Goal: Navigation & Orientation: Find specific page/section

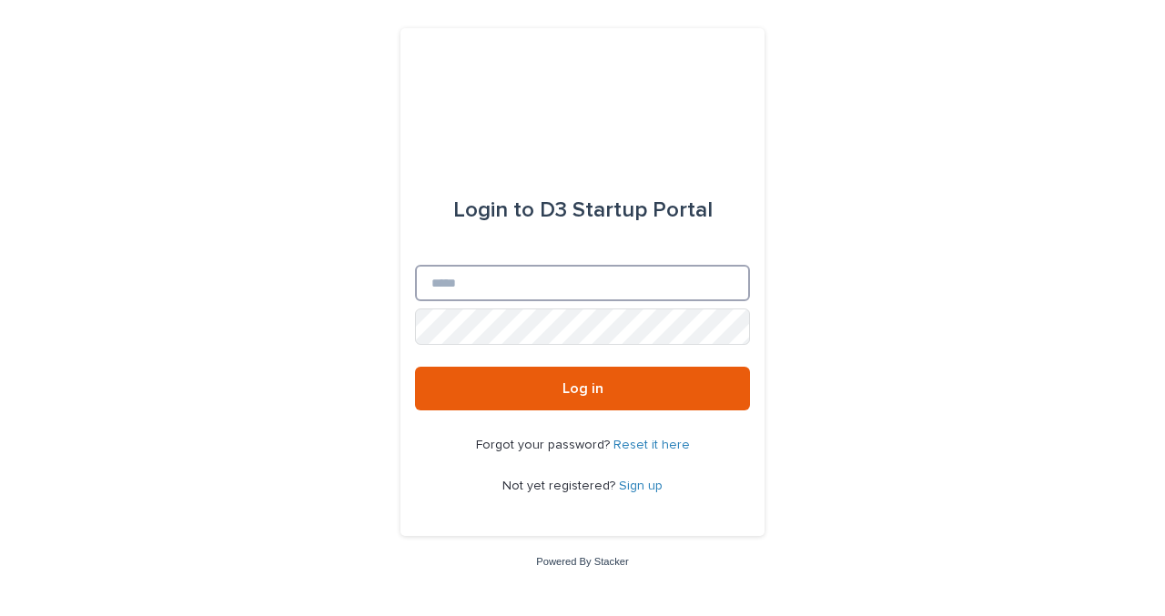
click at [571, 278] on input "Email" at bounding box center [582, 283] width 335 height 36
type input "**********"
click at [415, 367] on button "Log in" at bounding box center [582, 389] width 335 height 44
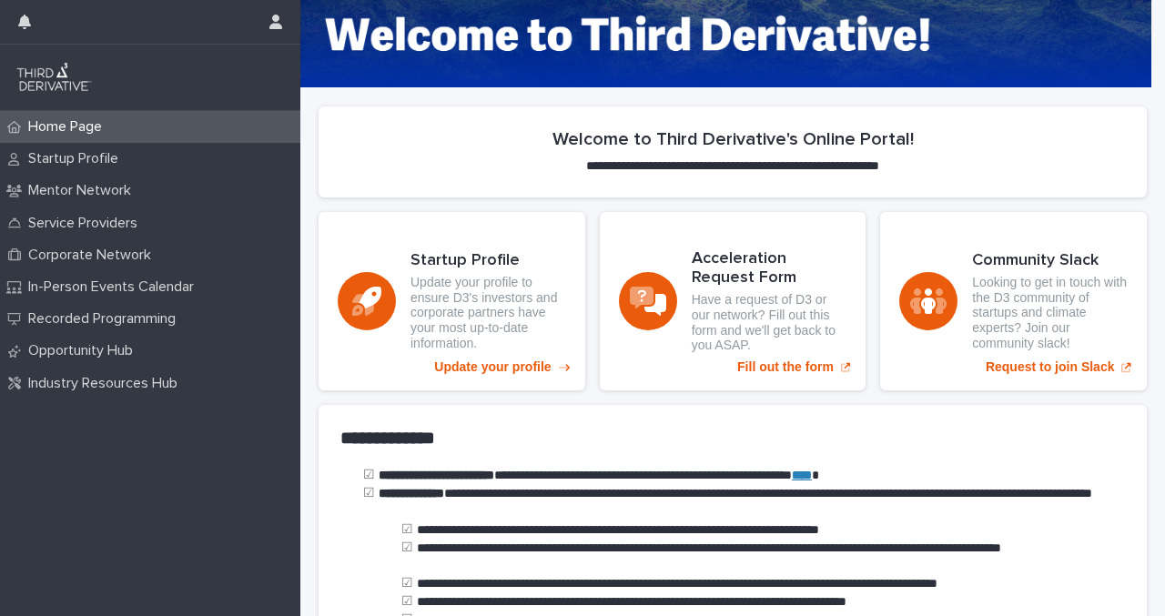
scroll to position [95, 0]
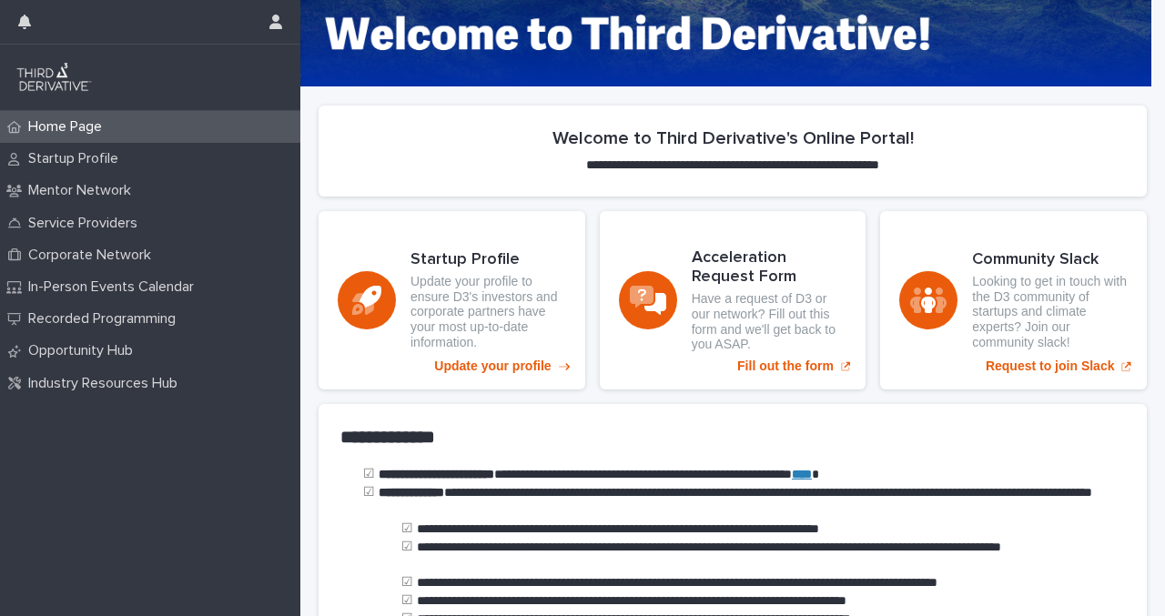
click at [478, 343] on p "Update your profile to ensure D3's investors and corporate partners have your m…" at bounding box center [489, 312] width 156 height 76
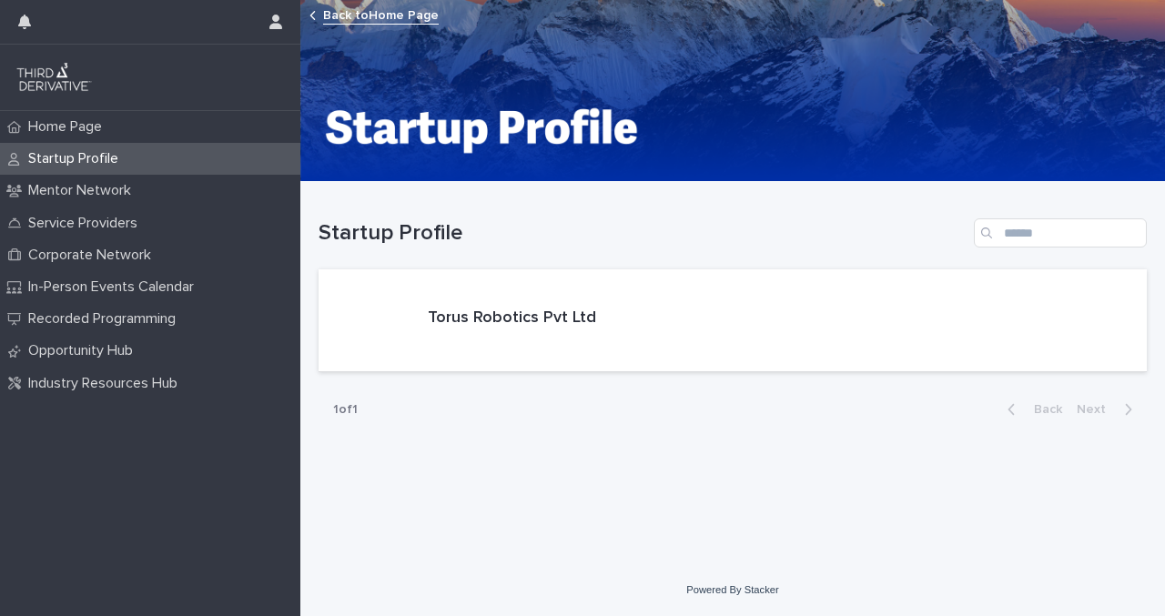
click at [478, 343] on div "Torus Robotics Pvt Ltd" at bounding box center [461, 320] width 285 height 102
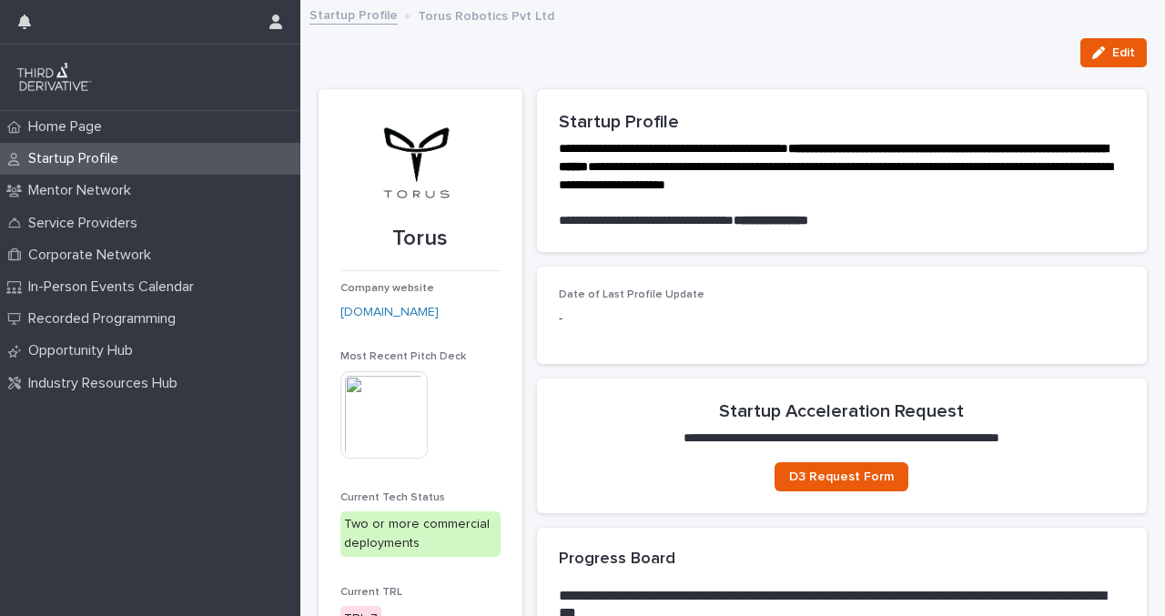
click at [402, 395] on img at bounding box center [383, 414] width 87 height 87
click at [395, 374] on img at bounding box center [383, 414] width 87 height 87
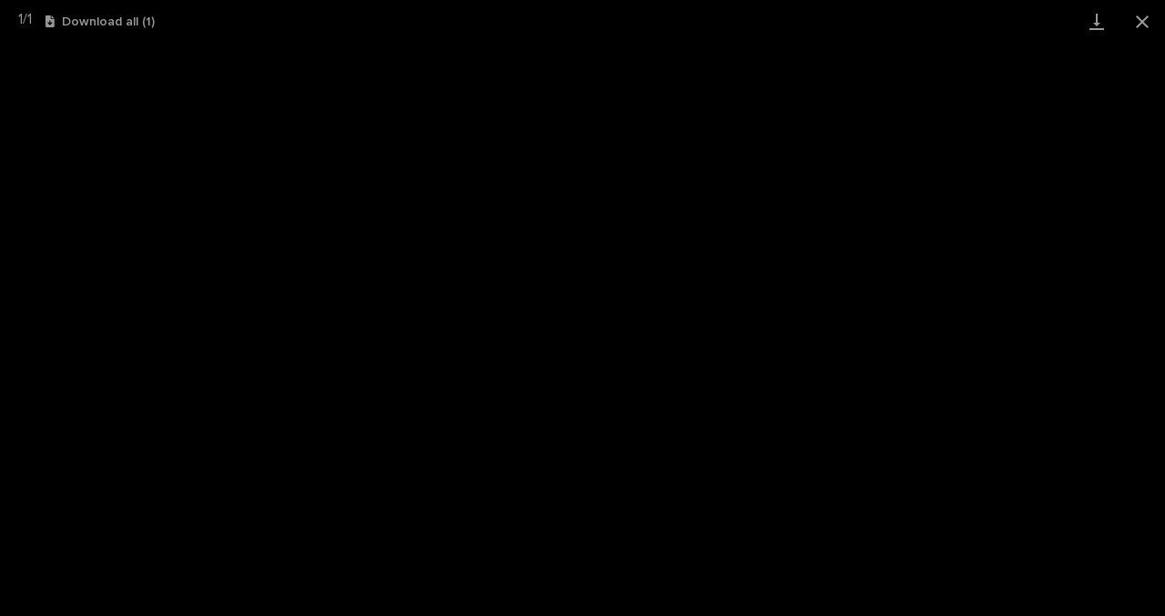
click at [1139, 21] on button "Close gallery" at bounding box center [1143, 21] width 46 height 43
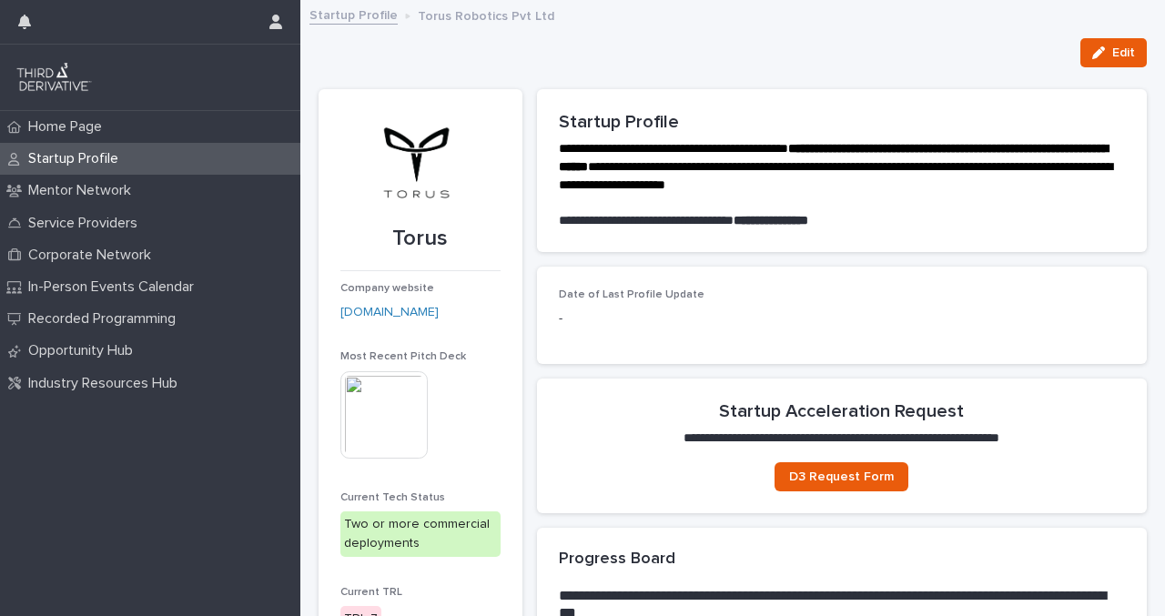
click at [113, 221] on p "Service Providers" at bounding box center [86, 223] width 131 height 17
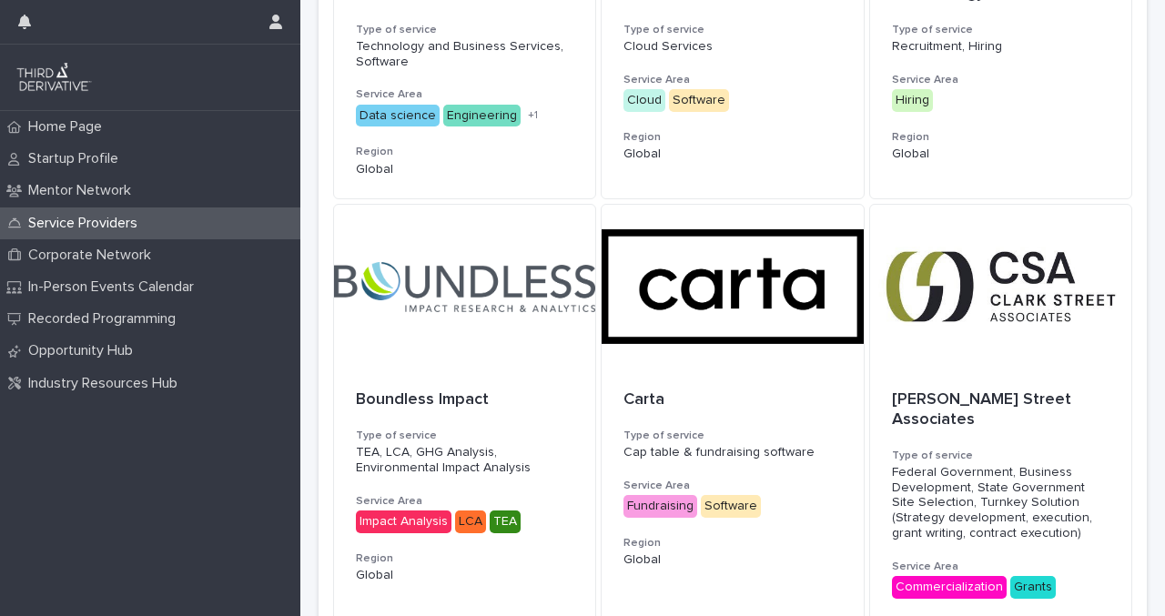
scroll to position [1349, 0]
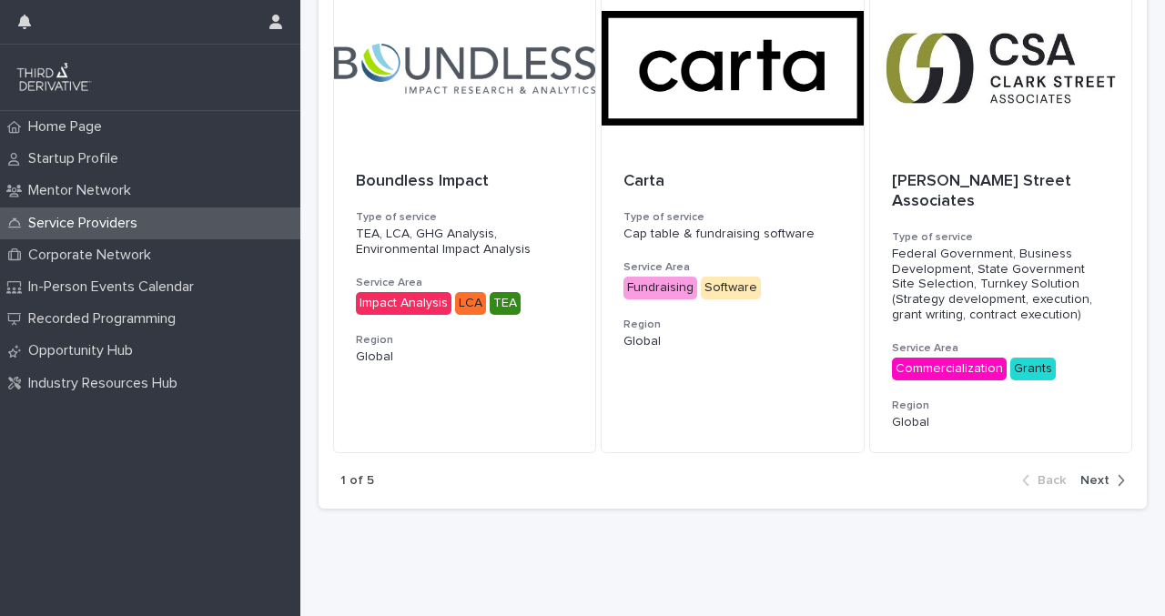
click at [198, 267] on div "Corporate Network" at bounding box center [150, 255] width 300 height 32
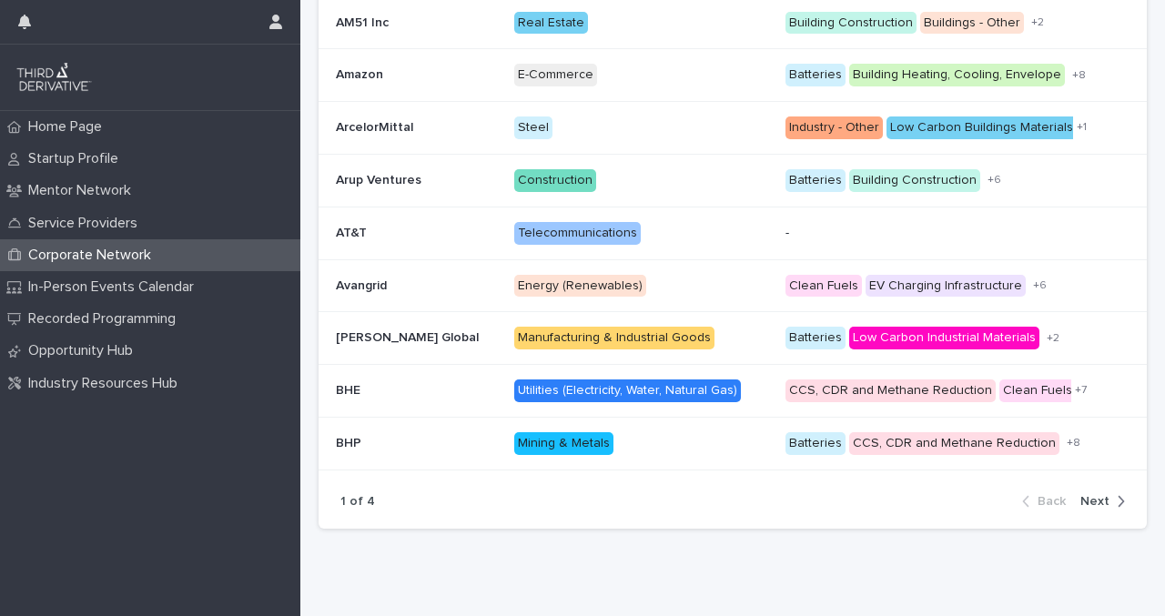
scroll to position [535, 0]
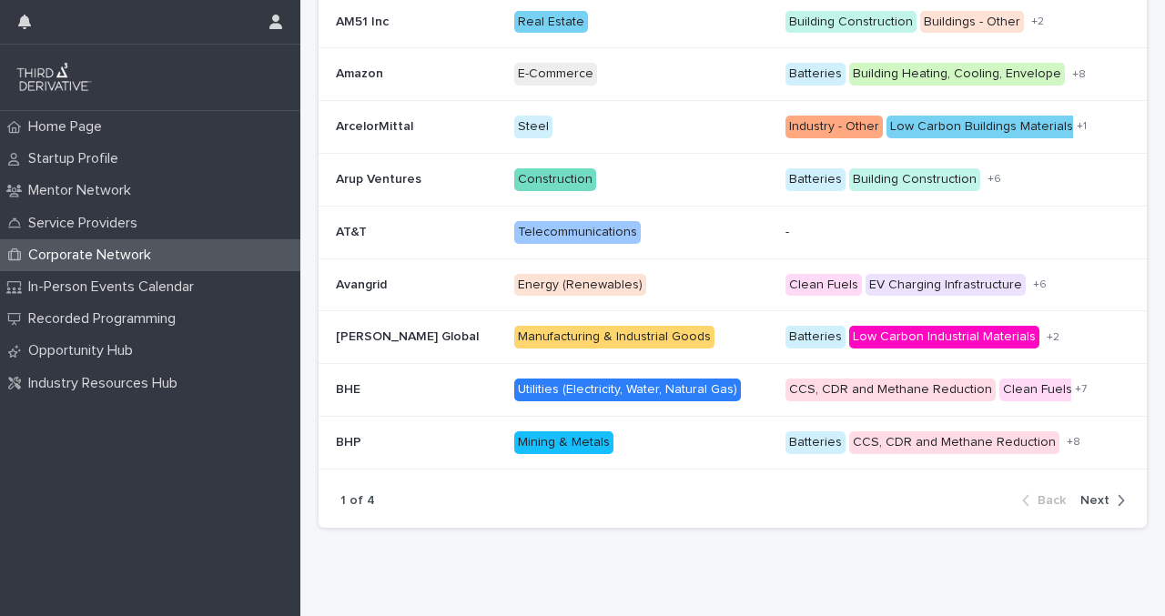
click at [485, 580] on div "**********" at bounding box center [733, 117] width 847 height 941
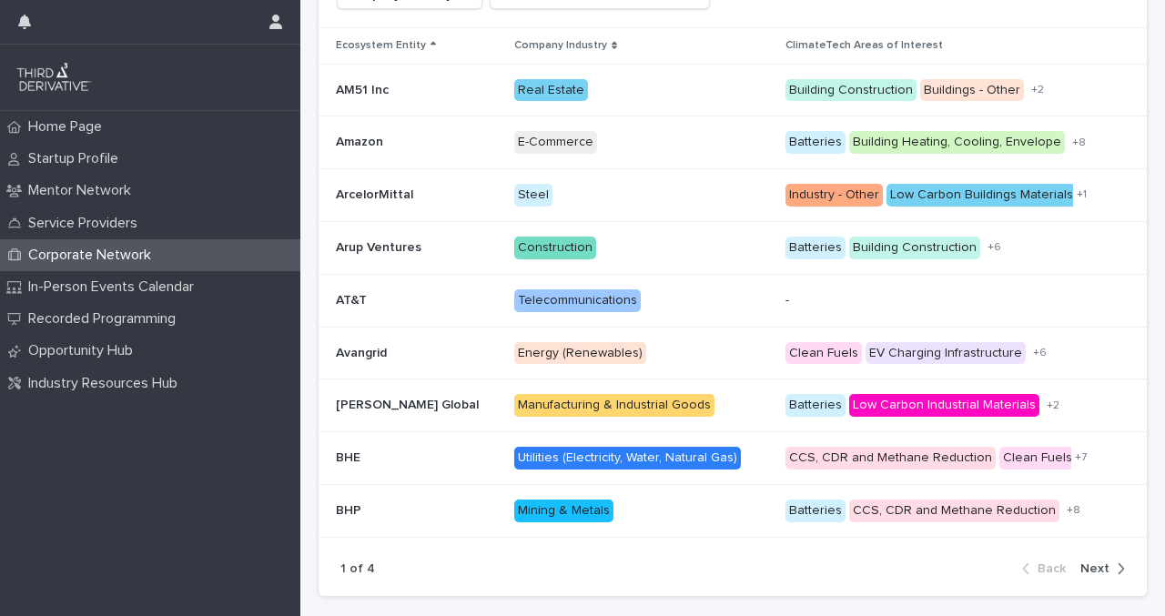
scroll to position [531, 0]
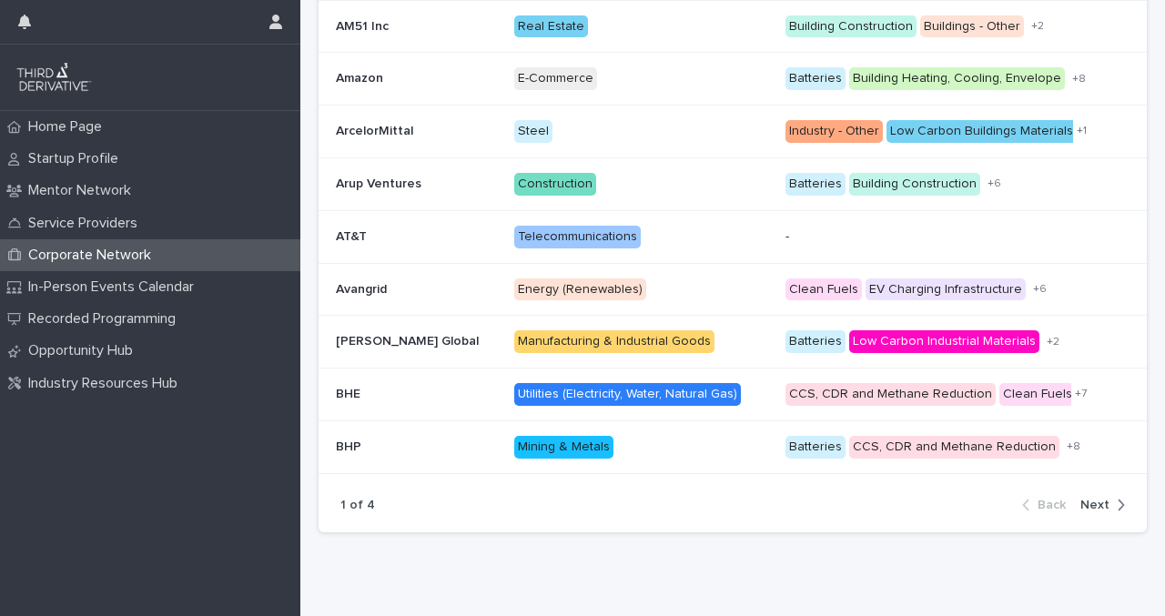
click at [149, 292] on p "In-Person Events Calendar" at bounding box center [115, 287] width 188 height 17
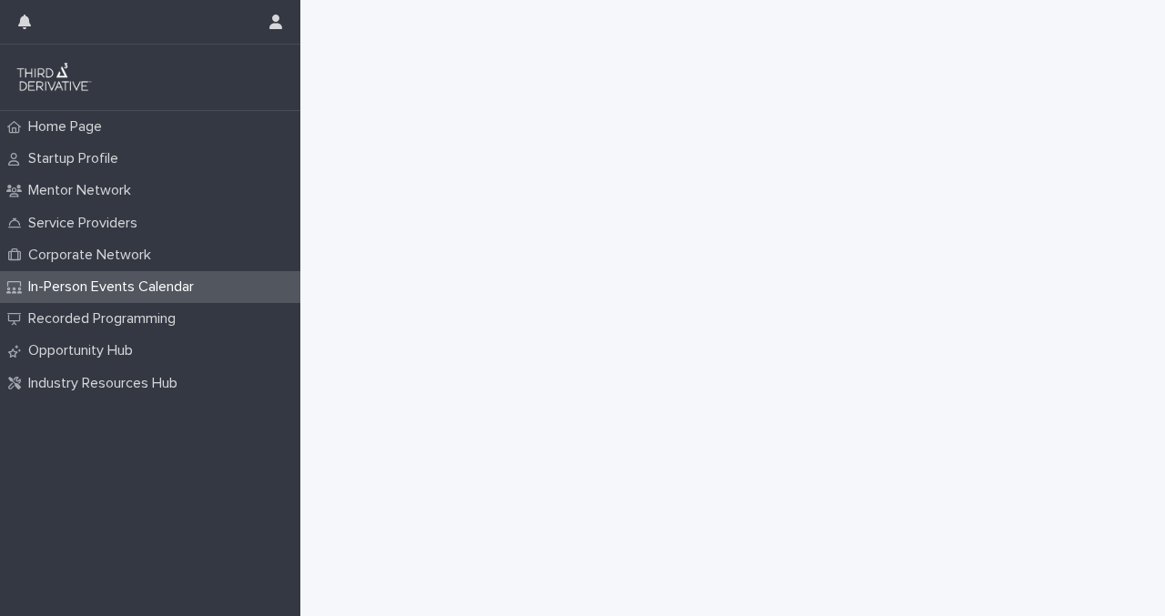
scroll to position [713, 0]
